Goal: Task Accomplishment & Management: Manage account settings

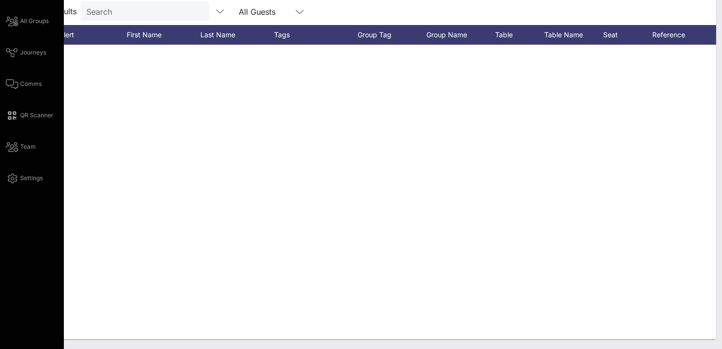
scroll to position [1798, 0]
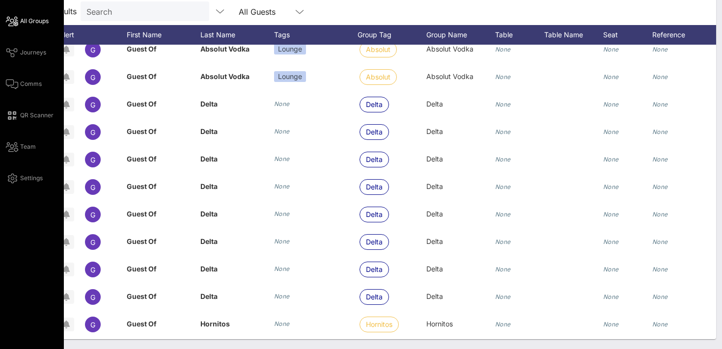
click at [39, 19] on span "All Groups" at bounding box center [34, 21] width 29 height 9
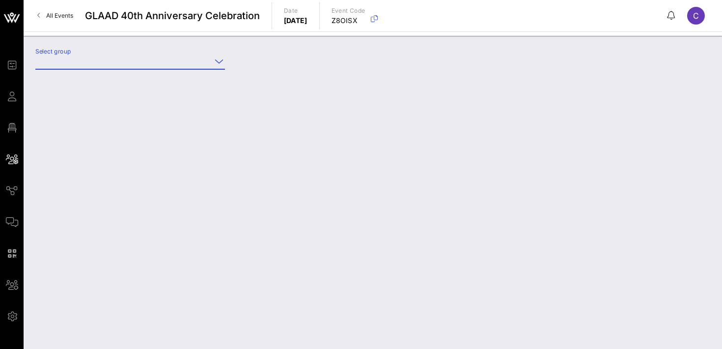
click at [122, 61] on input "Select group" at bounding box center [123, 62] width 176 height 16
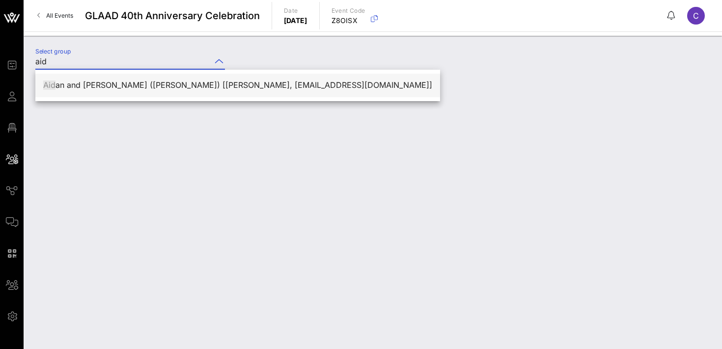
click at [128, 87] on div "Aid an and [PERSON_NAME] ([PERSON_NAME]) [[PERSON_NAME], [EMAIL_ADDRESS][DOMAIN…" at bounding box center [237, 85] width 389 height 9
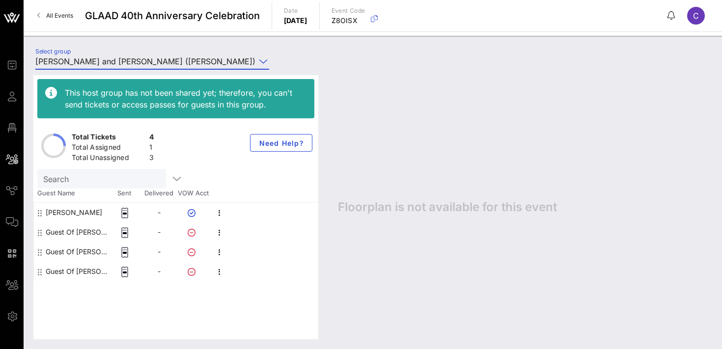
type input "[PERSON_NAME] and [PERSON_NAME] ([PERSON_NAME]) [[PERSON_NAME], [EMAIL_ADDRESS]…"
click at [219, 232] on icon "button" at bounding box center [220, 233] width 12 height 12
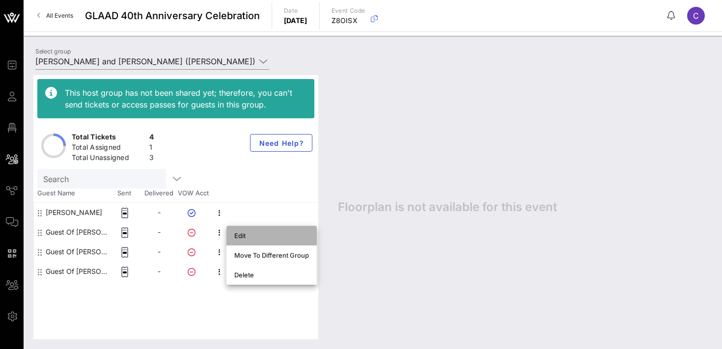
click at [250, 237] on div "Edit" at bounding box center [271, 236] width 75 height 8
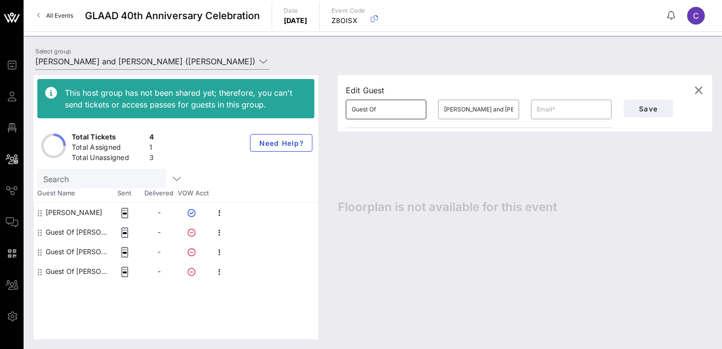
click at [380, 112] on input "Guest Of" at bounding box center [386, 110] width 69 height 16
type input "[PERSON_NAME]"
click at [499, 113] on input "[PERSON_NAME] and [PERSON_NAME]" at bounding box center [478, 110] width 69 height 16
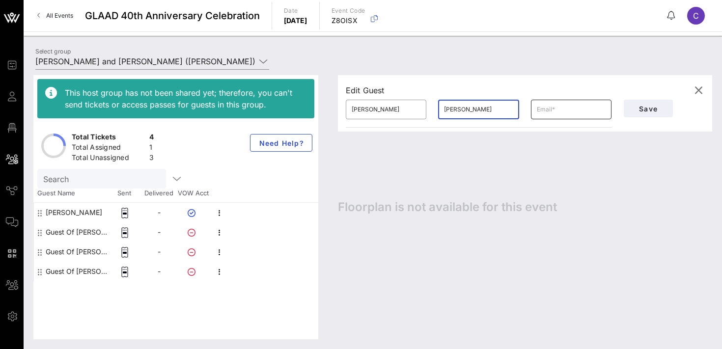
type input "[PERSON_NAME]"
click at [558, 109] on input "text" at bounding box center [571, 110] width 69 height 16
paste input "[PERSON_NAME][EMAIL_ADDRESS][PERSON_NAME][DOMAIN_NAME]"
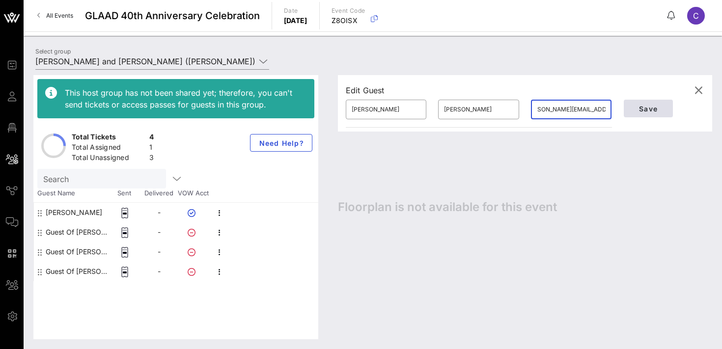
type input "[PERSON_NAME][EMAIL_ADDRESS][PERSON_NAME][DOMAIN_NAME]"
click at [643, 108] on span "Save" at bounding box center [648, 109] width 33 height 8
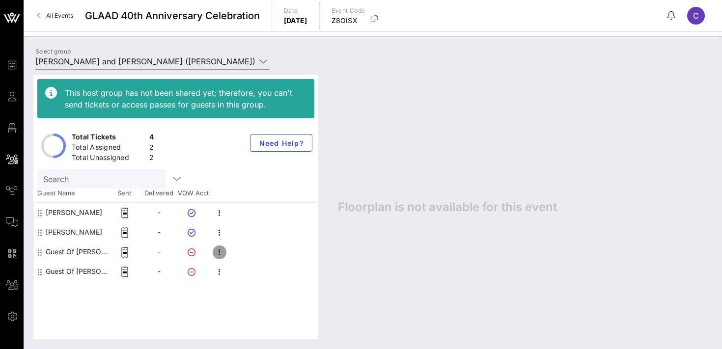
click at [221, 249] on icon "button" at bounding box center [220, 253] width 12 height 12
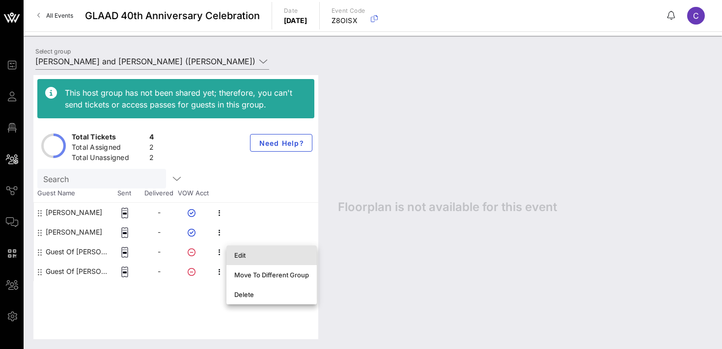
click at [251, 254] on div "Edit" at bounding box center [271, 256] width 75 height 8
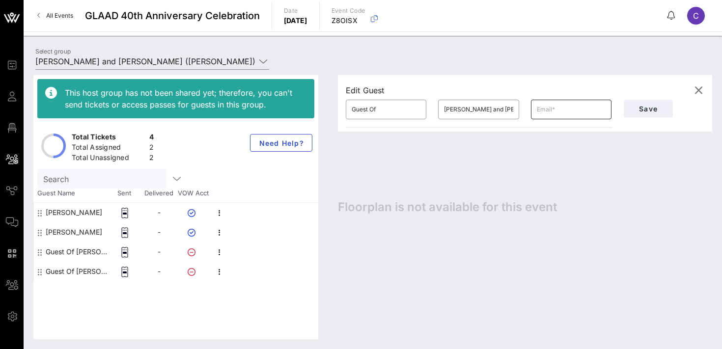
click at [572, 110] on input "text" at bounding box center [571, 110] width 69 height 16
paste input "[PERSON_NAME][EMAIL_ADDRESS][PERSON_NAME][DOMAIN_NAME]"
type input "[PERSON_NAME][EMAIL_ADDRESS][PERSON_NAME][DOMAIN_NAME]"
click at [383, 106] on input "Guest Of" at bounding box center [386, 110] width 69 height 16
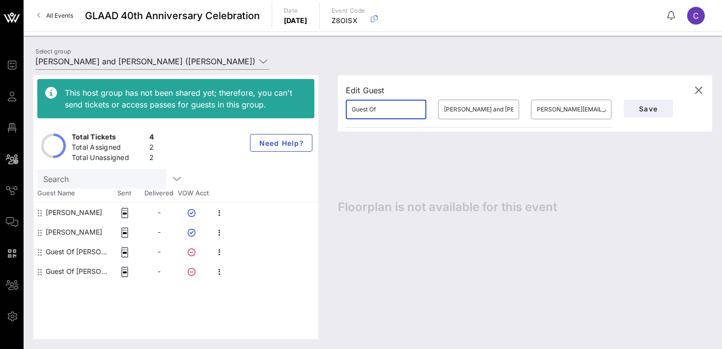
scroll to position [0, 0]
click at [383, 106] on input "Guest Of" at bounding box center [386, 110] width 69 height 16
type input "[PERSON_NAME]"
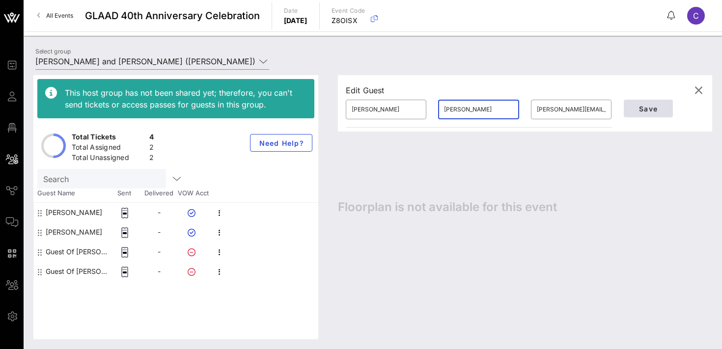
type input "[PERSON_NAME]"
click at [637, 110] on span "Save" at bounding box center [648, 109] width 33 height 8
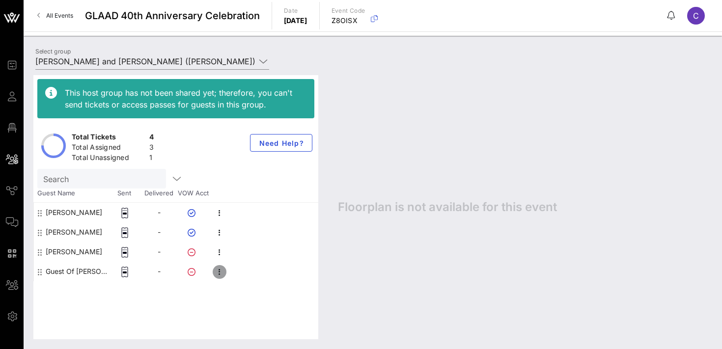
click at [219, 272] on icon "button" at bounding box center [220, 272] width 12 height 12
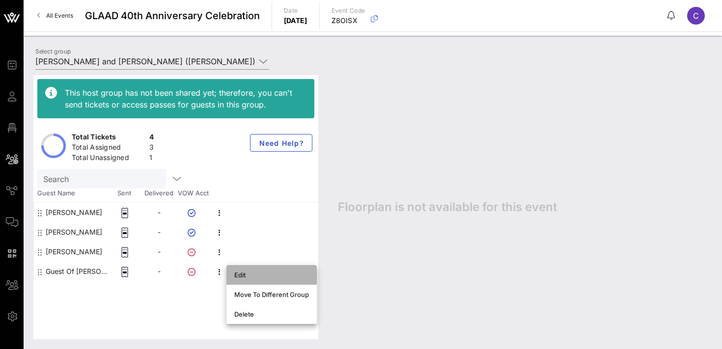
click at [241, 277] on div "Edit" at bounding box center [271, 275] width 75 height 8
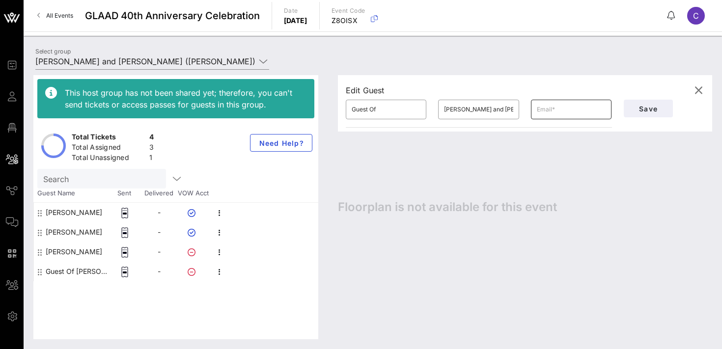
click at [561, 108] on input "text" at bounding box center [571, 110] width 69 height 16
paste input "[EMAIL_ADDRESS][DOMAIN_NAME]"
type input "[EMAIL_ADDRESS][DOMAIN_NAME]"
click at [394, 111] on input "Guest Of" at bounding box center [386, 110] width 69 height 16
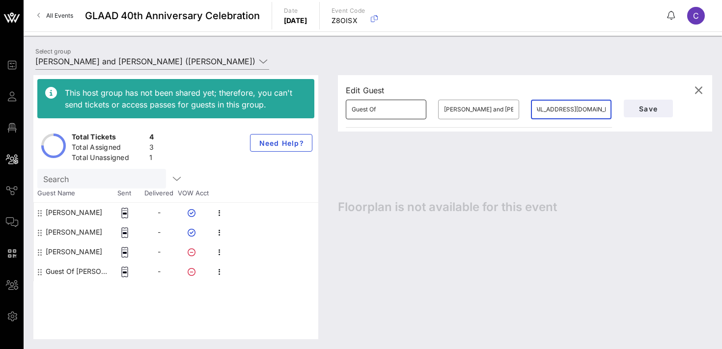
scroll to position [0, 0]
click at [394, 111] on input "Guest Of" at bounding box center [386, 110] width 69 height 16
type input "[PERSON_NAME]"
paste input "Gamiche"
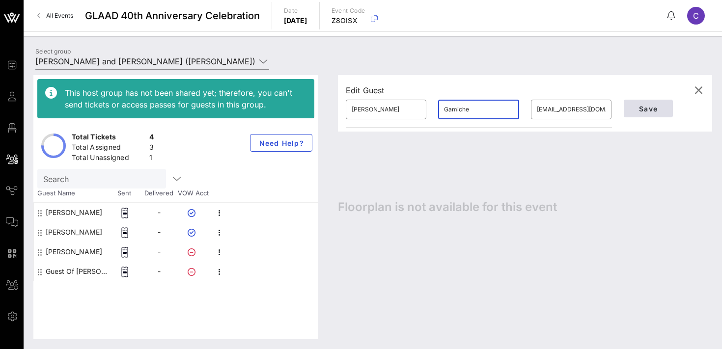
type input "Gamiche"
click at [646, 109] on span "Save" at bounding box center [648, 109] width 33 height 8
